Goal: Information Seeking & Learning: Learn about a topic

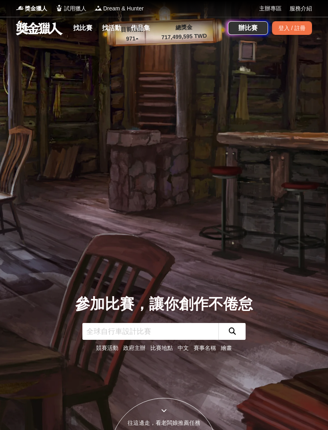
click at [84, 26] on link "找比賽" at bounding box center [83, 27] width 26 height 11
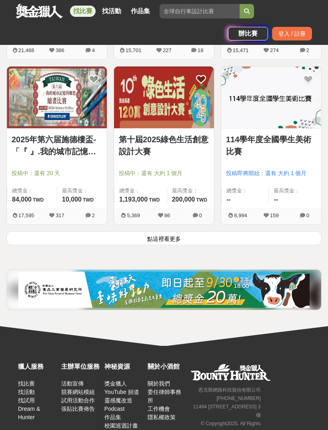
scroll to position [1310, 0]
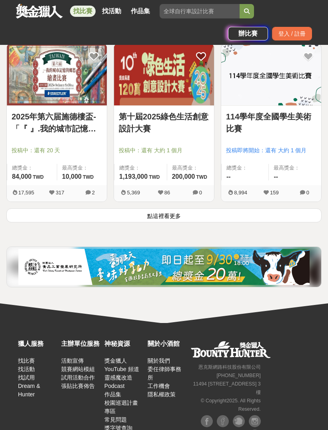
click at [232, 214] on button "點這裡看更多" at bounding box center [164, 215] width 316 height 14
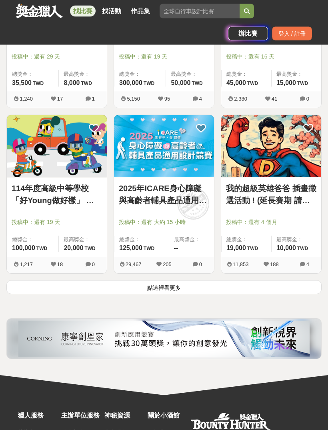
scroll to position [2564, 0]
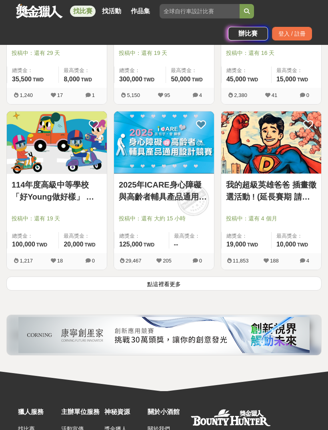
click at [206, 273] on div "2025年ICARE身心障礙與高齡者輔具產品通用設計競賽 投稿中：還有 大約 15 小時 總獎金： 125,000 125,000 TWD 最高獎金： -- …" at bounding box center [164, 193] width 107 height 165
click at [211, 281] on button "點這裡看更多" at bounding box center [164, 283] width 316 height 14
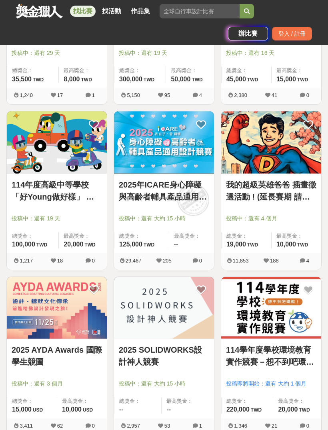
click at [183, 217] on span "投稿中：還有 大約 15 小時" at bounding box center [164, 218] width 91 height 8
click at [181, 158] on img at bounding box center [164, 142] width 100 height 62
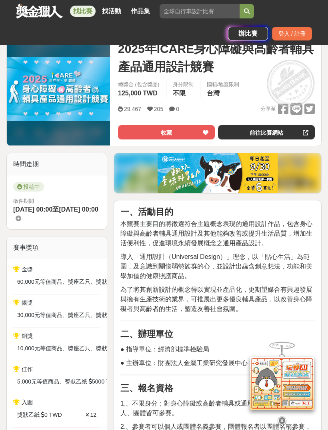
scroll to position [116, 0]
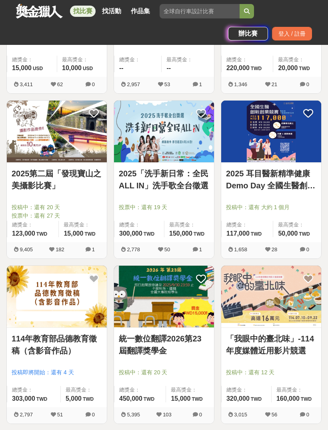
scroll to position [2905, 0]
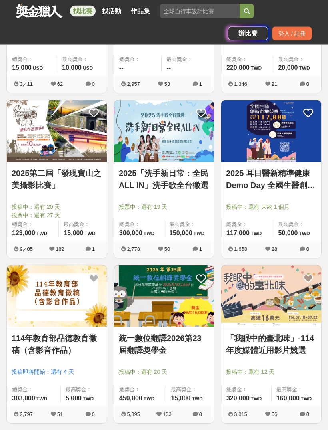
click at [250, 183] on link "2025 耳目醫新精準健康 Demo Day 全國生醫創新創業競賽" at bounding box center [271, 179] width 91 height 24
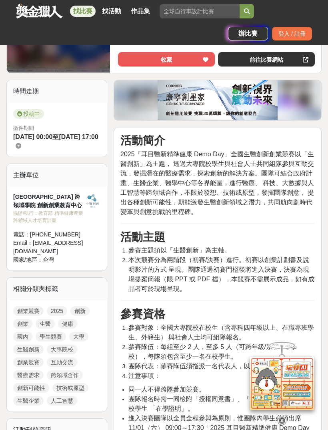
scroll to position [221, 0]
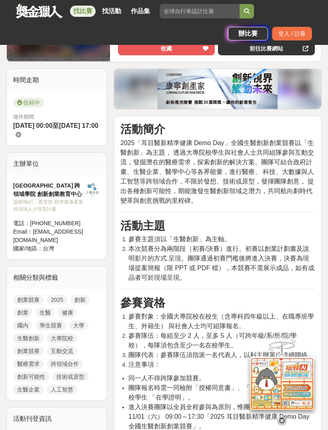
click at [224, 108] on img at bounding box center [218, 89] width 120 height 40
click at [226, 109] on img at bounding box center [218, 89] width 120 height 40
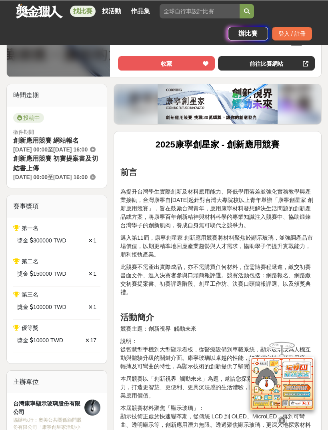
scroll to position [220, 0]
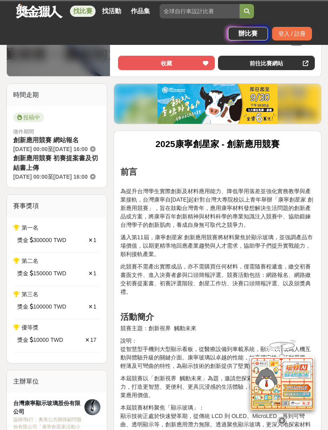
scroll to position [220, 0]
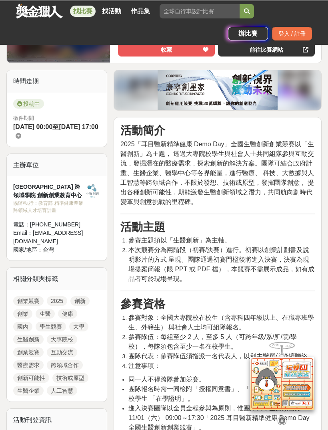
scroll to position [221, 0]
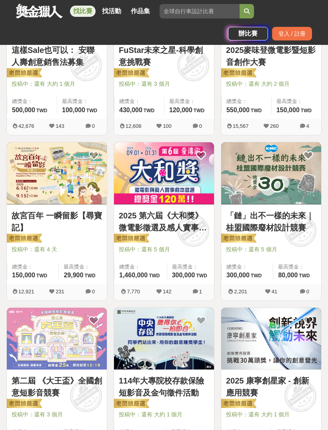
scroll to position [2905, 0]
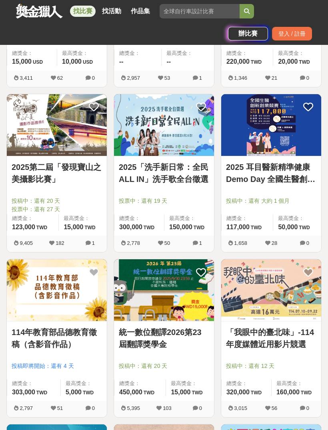
click at [246, 349] on link "「我眼中的臺北味」-114年度媒體近用影片競選" at bounding box center [271, 338] width 91 height 24
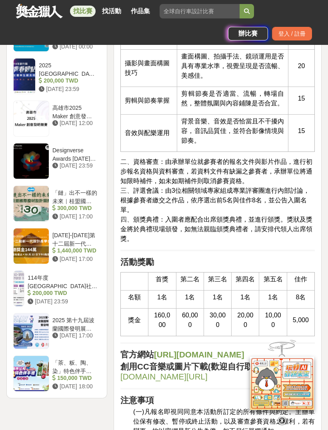
scroll to position [987, 0]
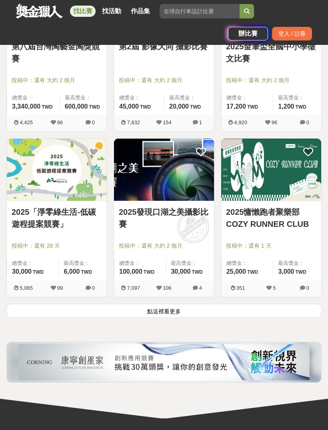
scroll to position [3860, 0]
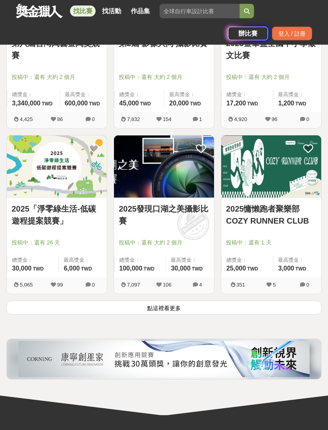
click at [129, 306] on button "點這裡看更多" at bounding box center [164, 308] width 316 height 14
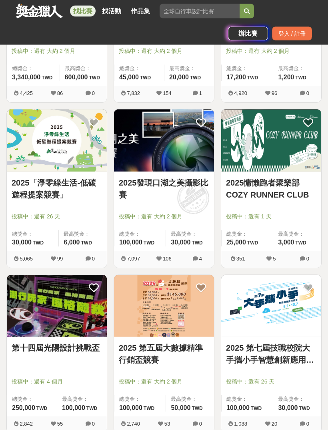
scroll to position [3887, 0]
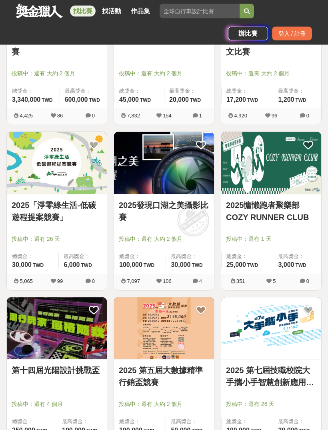
click at [253, 324] on img at bounding box center [272, 329] width 100 height 62
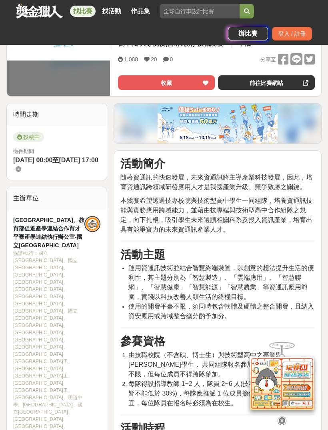
scroll to position [188, 0]
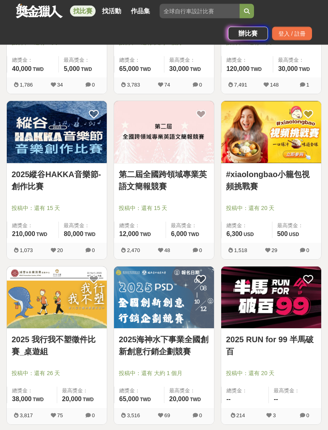
scroll to position [4418, 0]
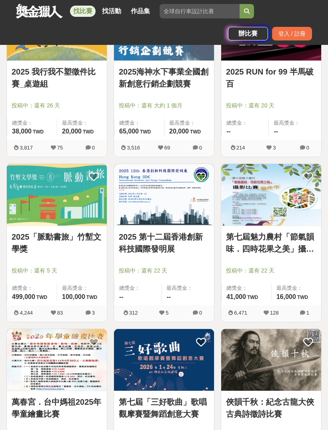
click at [153, 186] on img at bounding box center [164, 195] width 100 height 62
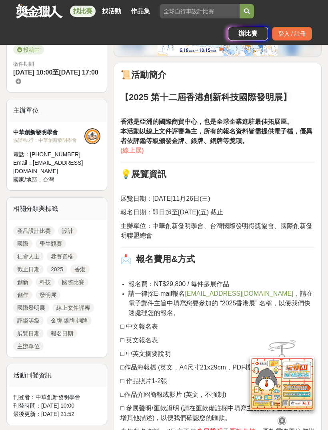
scroll to position [252, 0]
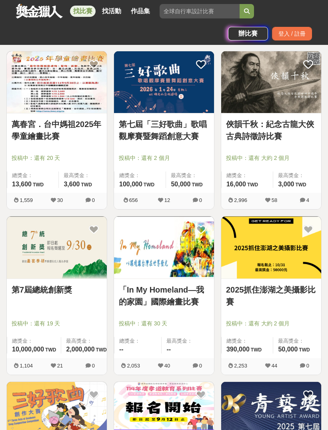
click at [49, 260] on img at bounding box center [57, 247] width 100 height 62
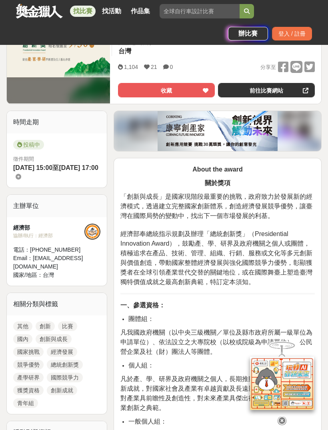
scroll to position [161, 0]
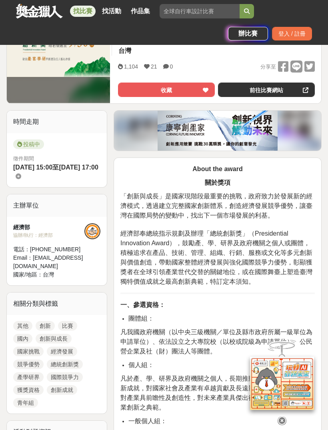
click at [277, 91] on link "前往比賽網站" at bounding box center [266, 90] width 97 height 14
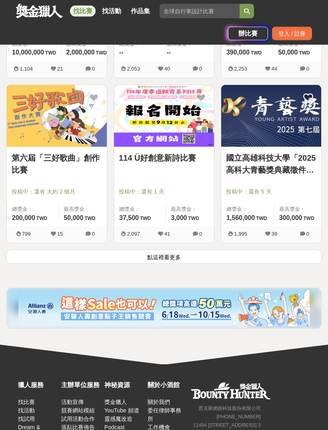
scroll to position [5232, 0]
click at [277, 257] on button "點這裡看更多" at bounding box center [164, 257] width 316 height 14
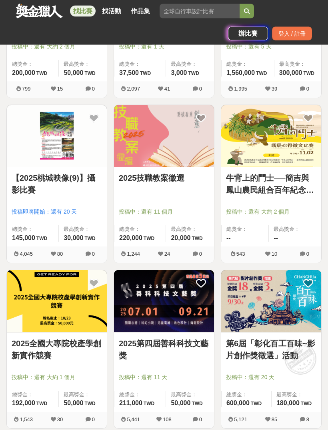
scroll to position [5377, 0]
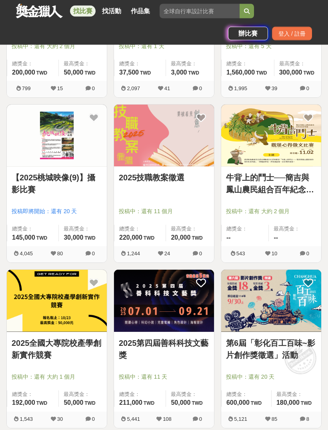
click at [61, 316] on img at bounding box center [57, 301] width 100 height 62
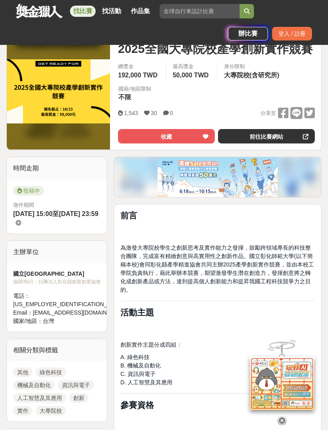
scroll to position [144, 0]
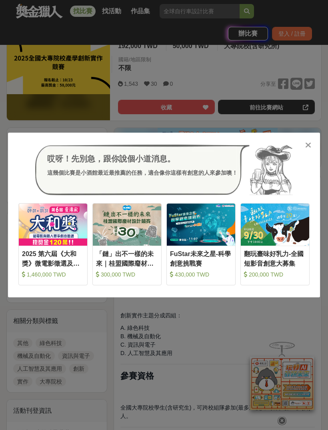
click at [310, 149] on icon at bounding box center [309, 145] width 6 height 8
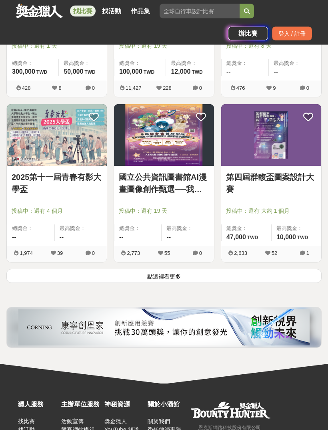
scroll to position [6534, 0]
click at [234, 281] on button "點這裡看更多" at bounding box center [164, 276] width 316 height 14
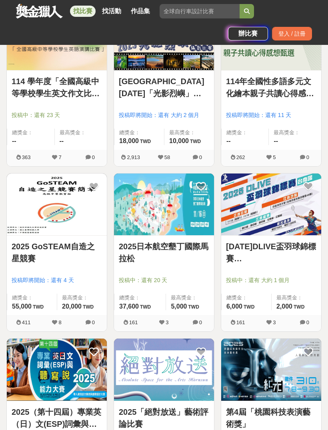
scroll to position [7627, 0]
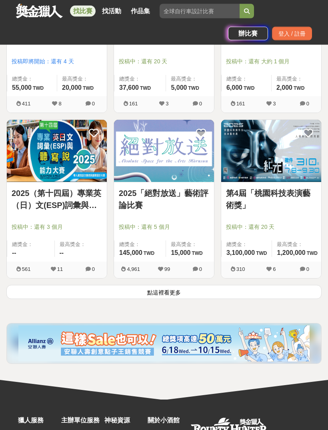
click at [248, 288] on button "點這裡看更多" at bounding box center [164, 292] width 316 height 14
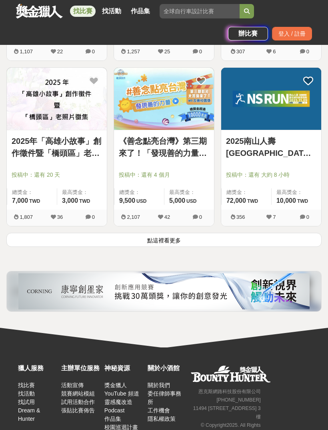
scroll to position [9237, 0]
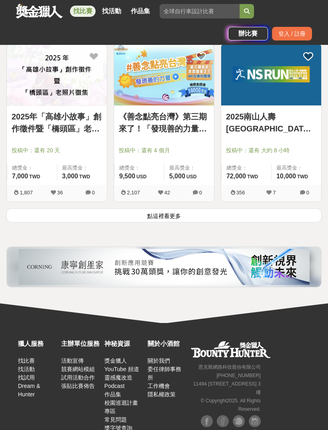
click at [264, 221] on button "點這裡看更多" at bounding box center [164, 215] width 316 height 14
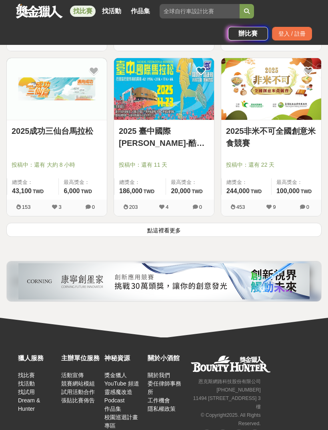
scroll to position [10558, 0]
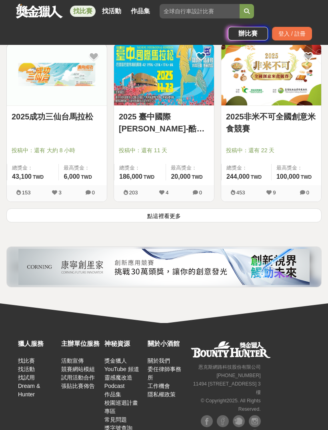
click at [264, 215] on button "點這裡看更多" at bounding box center [164, 215] width 316 height 14
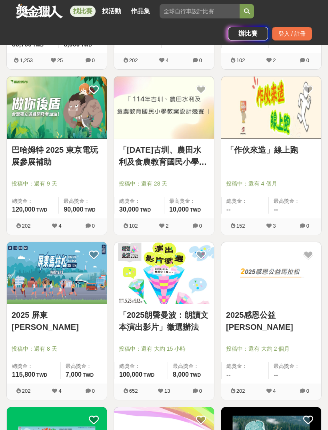
scroll to position [10858, 0]
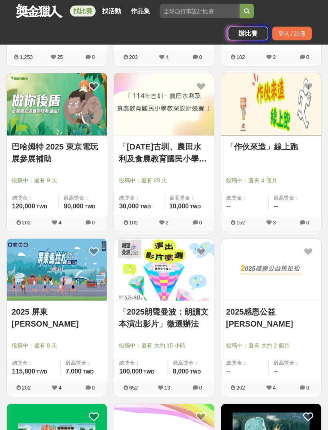
click at [188, 313] on link "「2025朗聲曼波：朗讀文本演出影片」徵選辦法" at bounding box center [164, 318] width 91 height 24
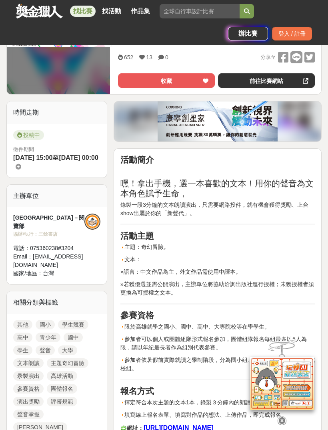
scroll to position [211, 0]
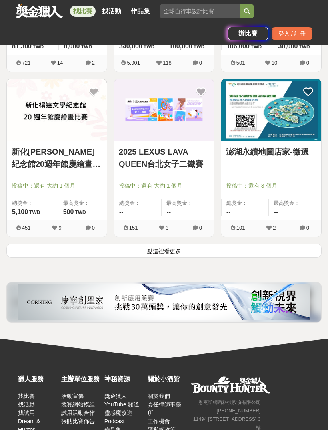
scroll to position [11857, 0]
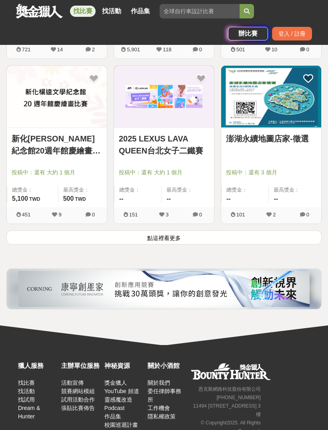
click at [231, 239] on button "點這裡看更多" at bounding box center [164, 237] width 316 height 14
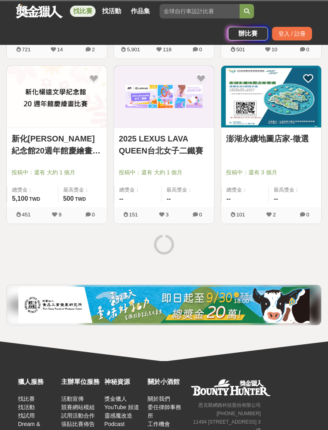
scroll to position [11895, 0]
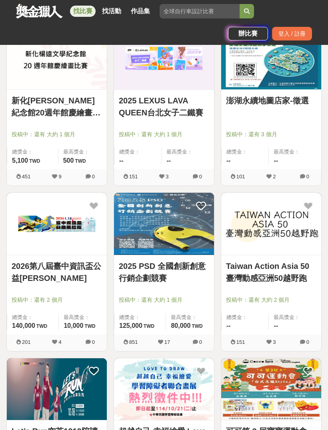
click at [194, 239] on img at bounding box center [164, 224] width 100 height 62
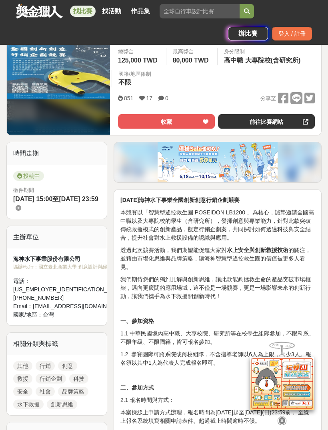
scroll to position [148, 0]
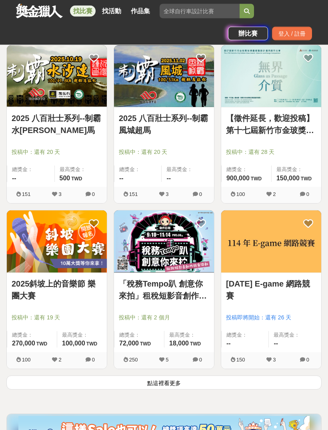
scroll to position [13035, 0]
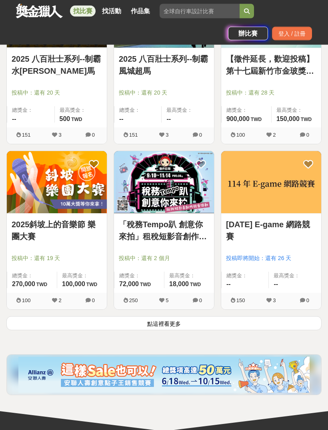
click at [217, 317] on button "點這裡看更多" at bounding box center [164, 323] width 316 height 14
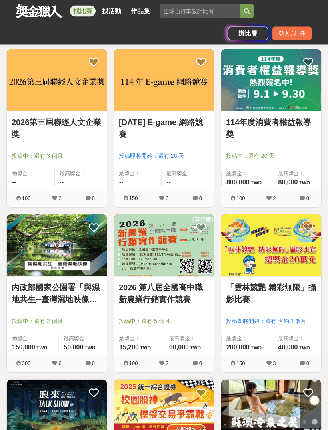
scroll to position [13525, 0]
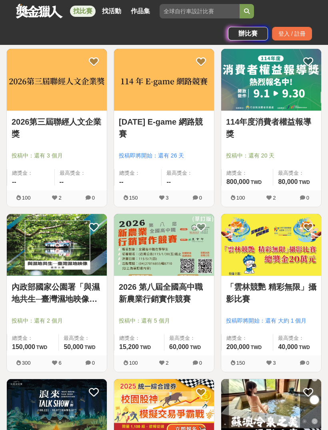
click at [66, 291] on link "內政部國家公園署「與濕地共生─臺灣濕地映像」攝影比賽" at bounding box center [57, 293] width 91 height 24
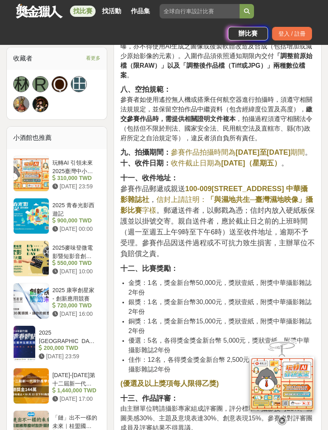
scroll to position [673, 0]
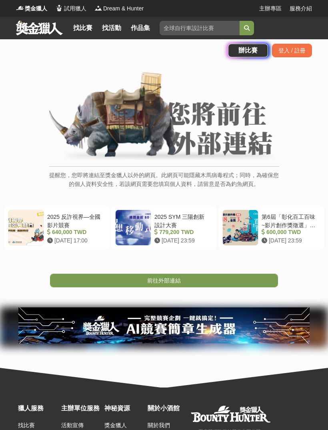
click at [253, 277] on link "前往外部連結" at bounding box center [164, 281] width 228 height 14
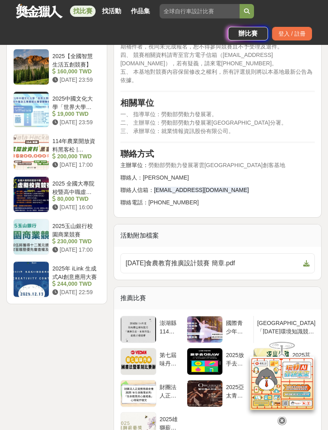
scroll to position [1040, 0]
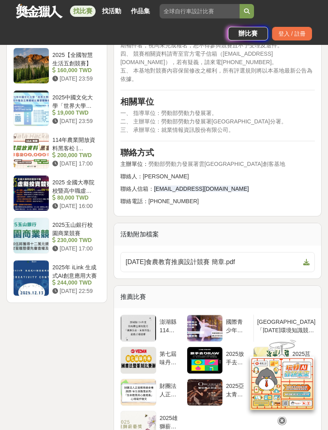
click at [234, 256] on link "[DATE]食農教育推廣設計競賽 簡章.pdf" at bounding box center [218, 262] width 195 height 20
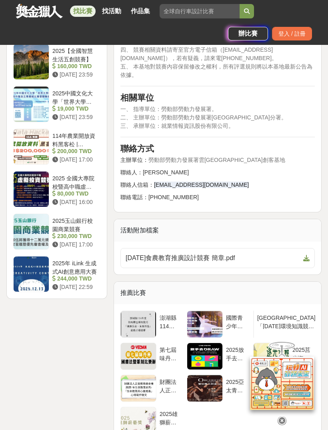
scroll to position [1044, 0]
